Goal: Task Accomplishment & Management: Manage account settings

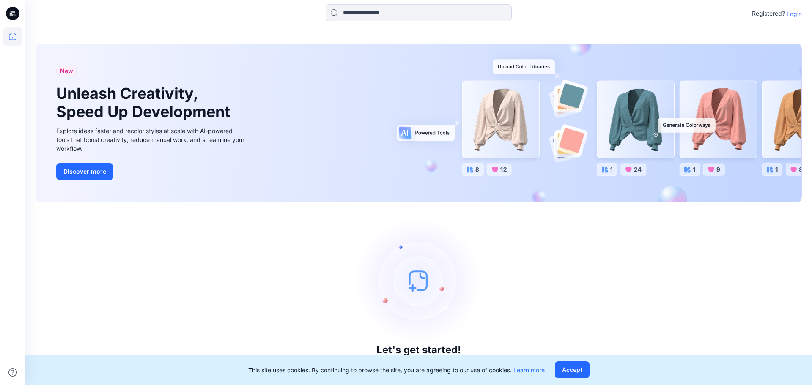
click at [788, 13] on p "Login" at bounding box center [794, 13] width 15 height 9
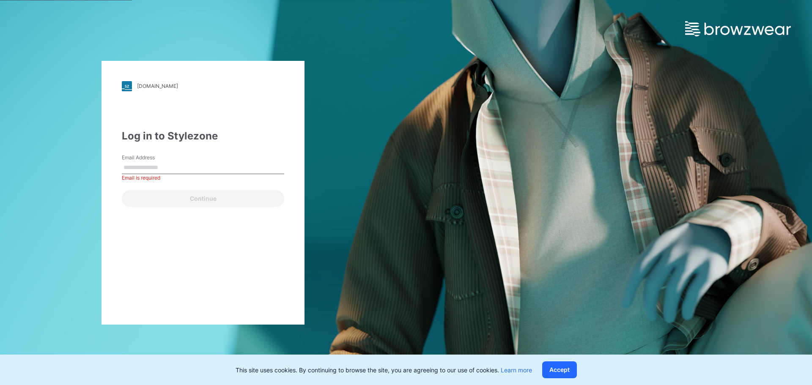
click at [134, 197] on div "Continue" at bounding box center [203, 197] width 162 height 20
click at [162, 165] on input "Email Address" at bounding box center [203, 168] width 162 height 13
type input "**********"
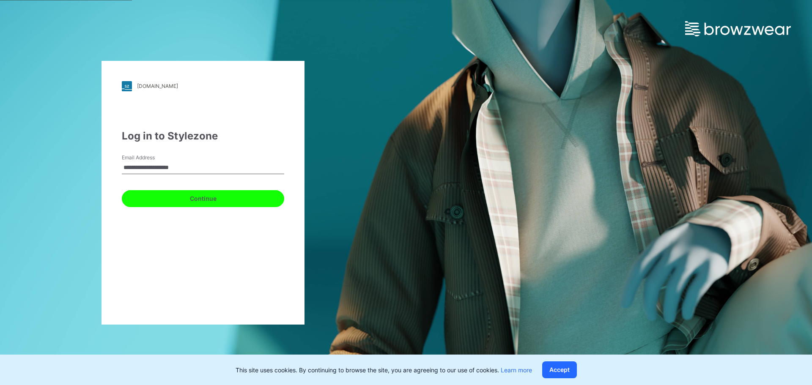
click at [195, 196] on button "Continue" at bounding box center [203, 198] width 162 height 17
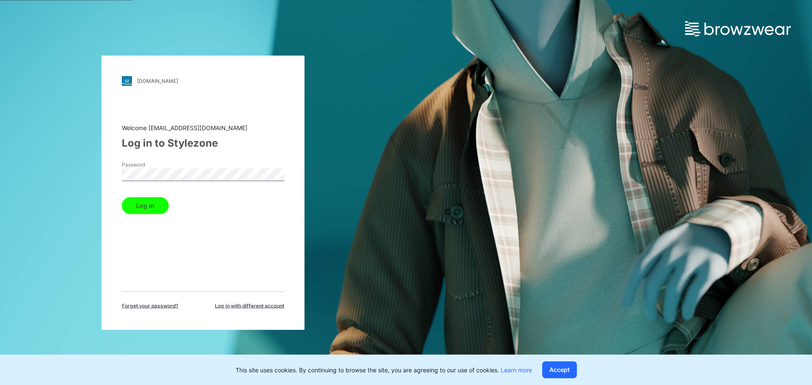
click at [152, 207] on button "Log in" at bounding box center [145, 205] width 47 height 17
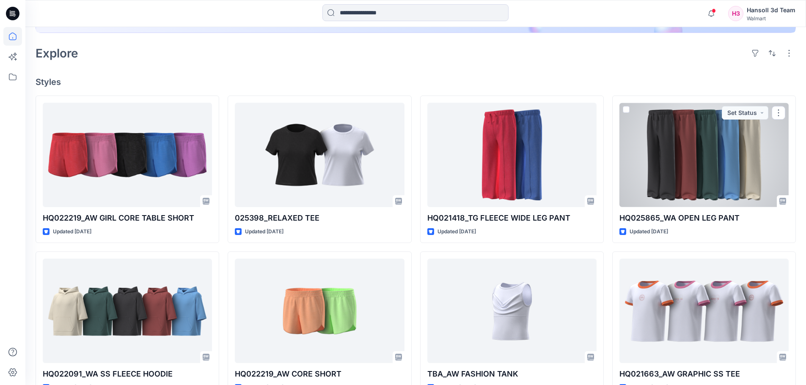
scroll to position [254, 0]
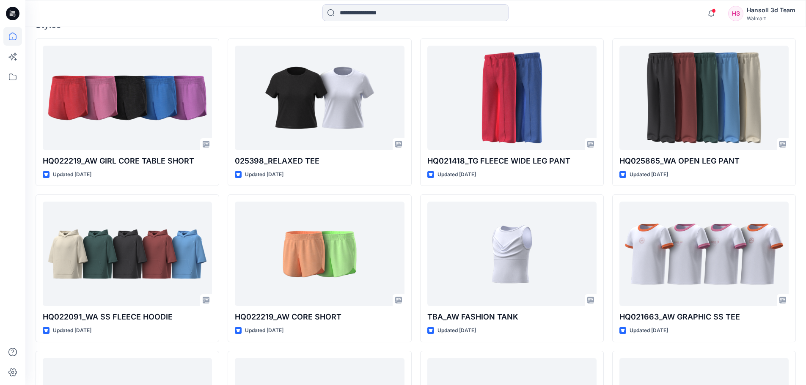
click at [610, 192] on div "HQ022219_AW GIRL CORE TABLE SHORT Updated [DATE] HQ022091_WA SS FLEECE HOODIE U…" at bounding box center [416, 268] width 760 height 460
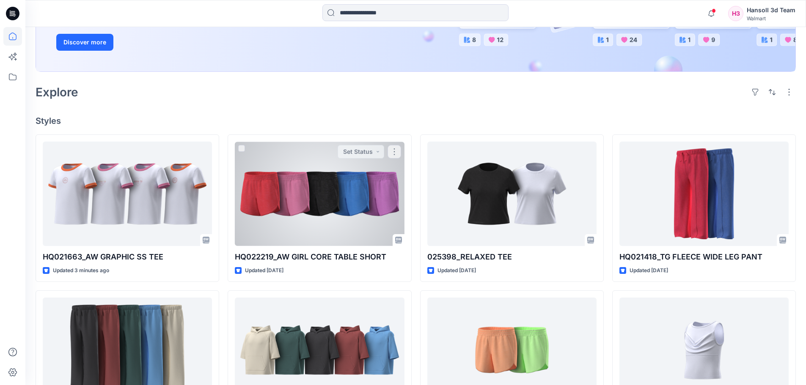
scroll to position [169, 0]
